Goal: Task Accomplishment & Management: Use online tool/utility

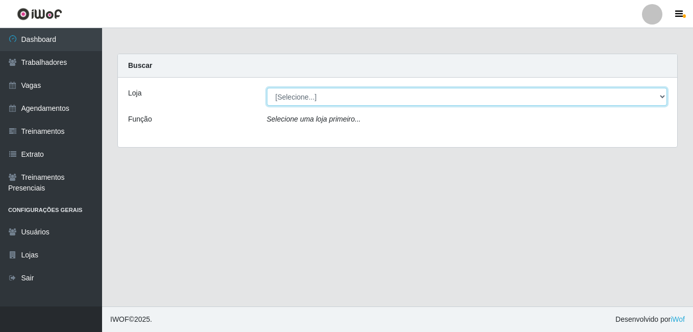
click at [300, 100] on select "[Selecione...] BL Importadora" at bounding box center [467, 97] width 401 height 18
select select "259"
click at [267, 88] on select "[Selecione...] BL Importadora" at bounding box center [467, 97] width 401 height 18
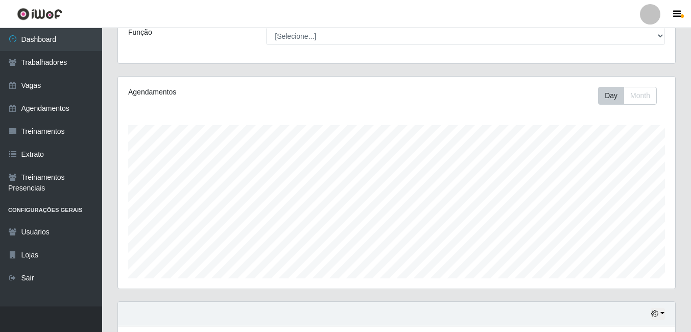
scroll to position [301, 0]
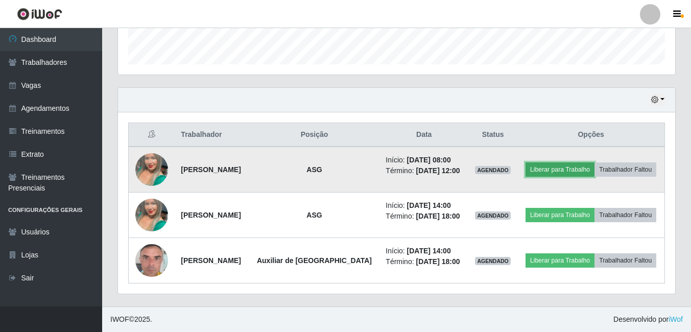
click at [548, 170] on button "Liberar para Trabalho" at bounding box center [559, 169] width 69 height 14
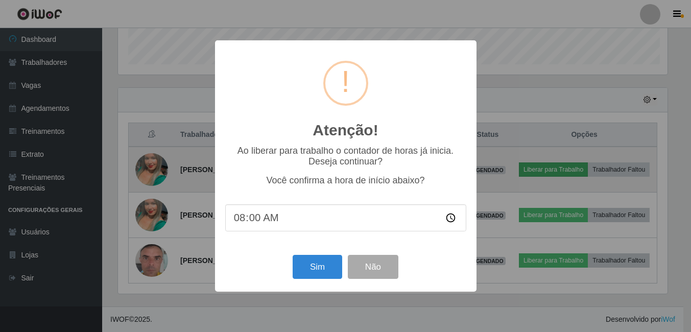
scroll to position [212, 552]
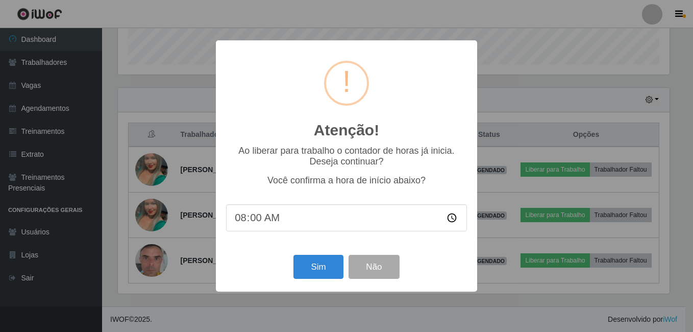
click at [284, 227] on input "08:00" at bounding box center [346, 217] width 241 height 27
click at [284, 224] on input "08:00" at bounding box center [346, 217] width 241 height 27
click at [283, 222] on input "08:00" at bounding box center [346, 217] width 241 height 27
click at [279, 214] on input "08:00" at bounding box center [346, 217] width 241 height 27
click at [278, 214] on input "08:00" at bounding box center [346, 217] width 241 height 27
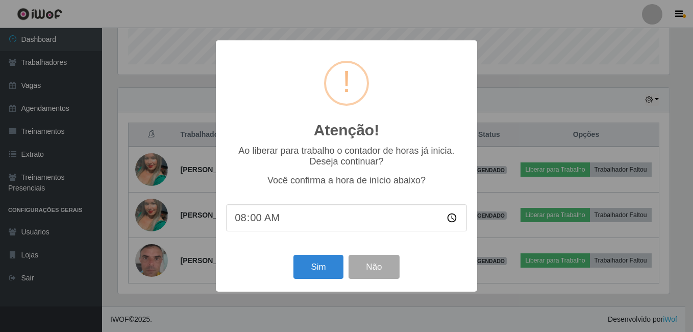
click at [253, 223] on input "08:00" at bounding box center [346, 217] width 241 height 27
click at [252, 223] on input "08:00" at bounding box center [346, 217] width 241 height 27
type input "08:20"
click at [323, 268] on button "Sim" at bounding box center [319, 267] width 50 height 24
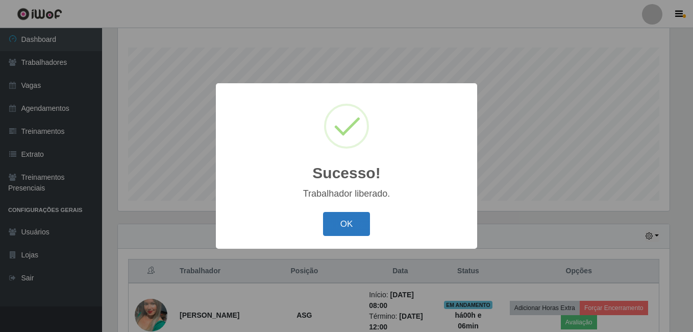
click at [336, 227] on button "OK" at bounding box center [346, 224] width 47 height 24
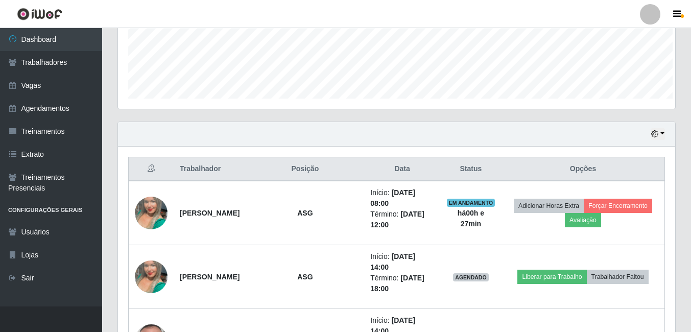
scroll to position [510242, 509897]
